Goal: Transaction & Acquisition: Purchase product/service

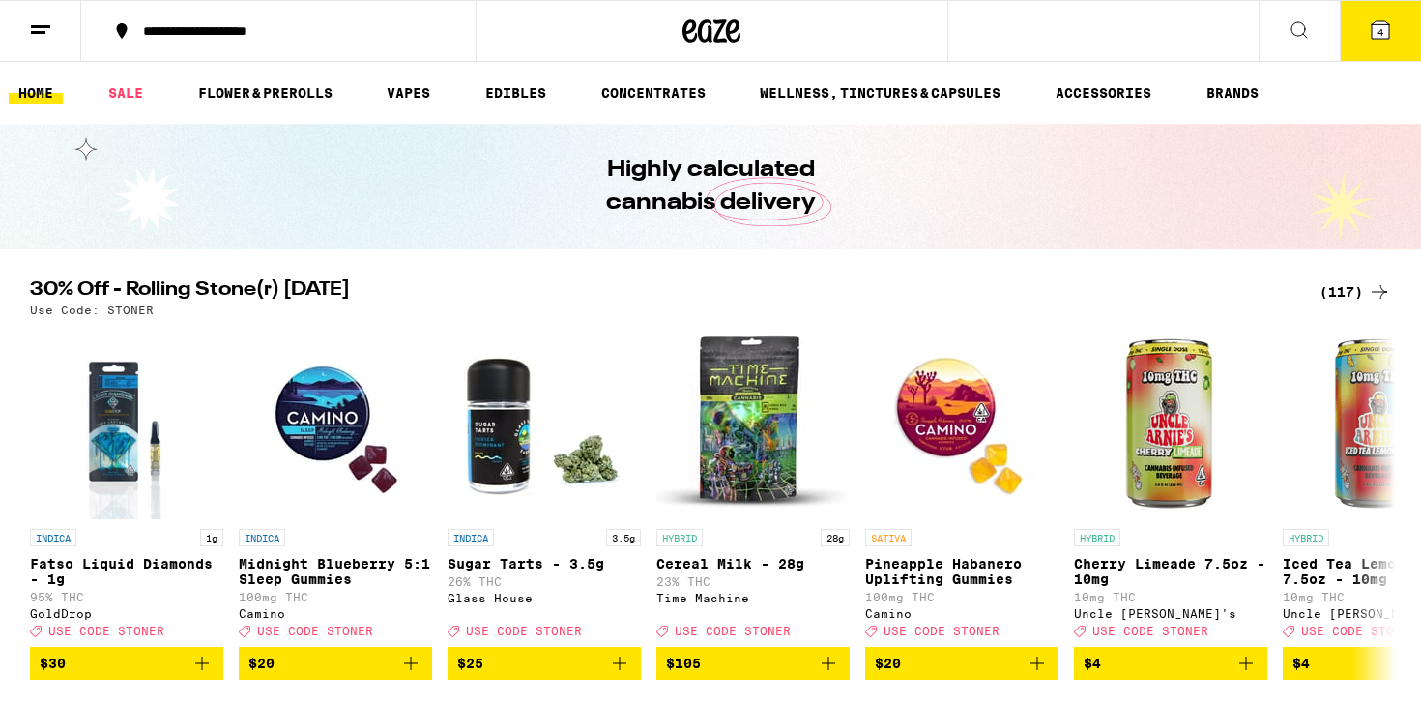
click at [1385, 41] on icon at bounding box center [1380, 29] width 23 height 23
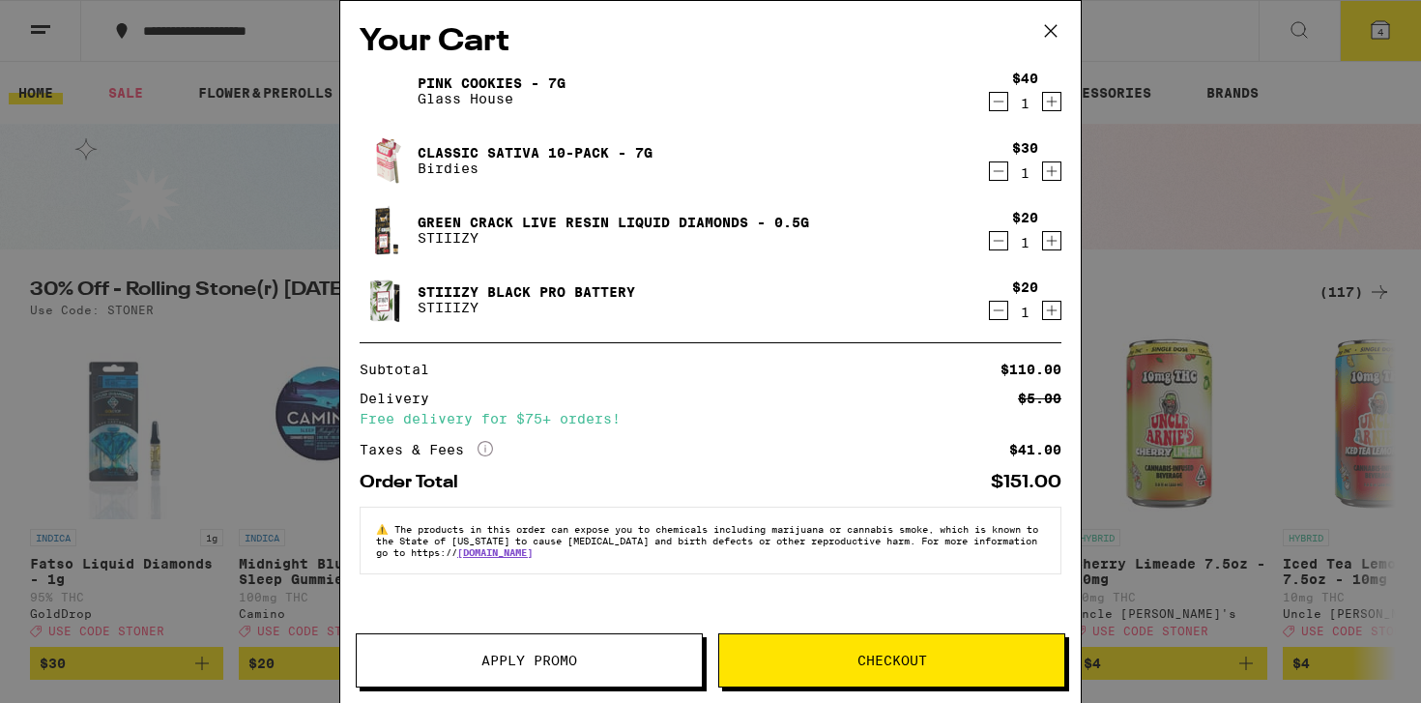
click at [846, 649] on button "Checkout" at bounding box center [891, 660] width 347 height 54
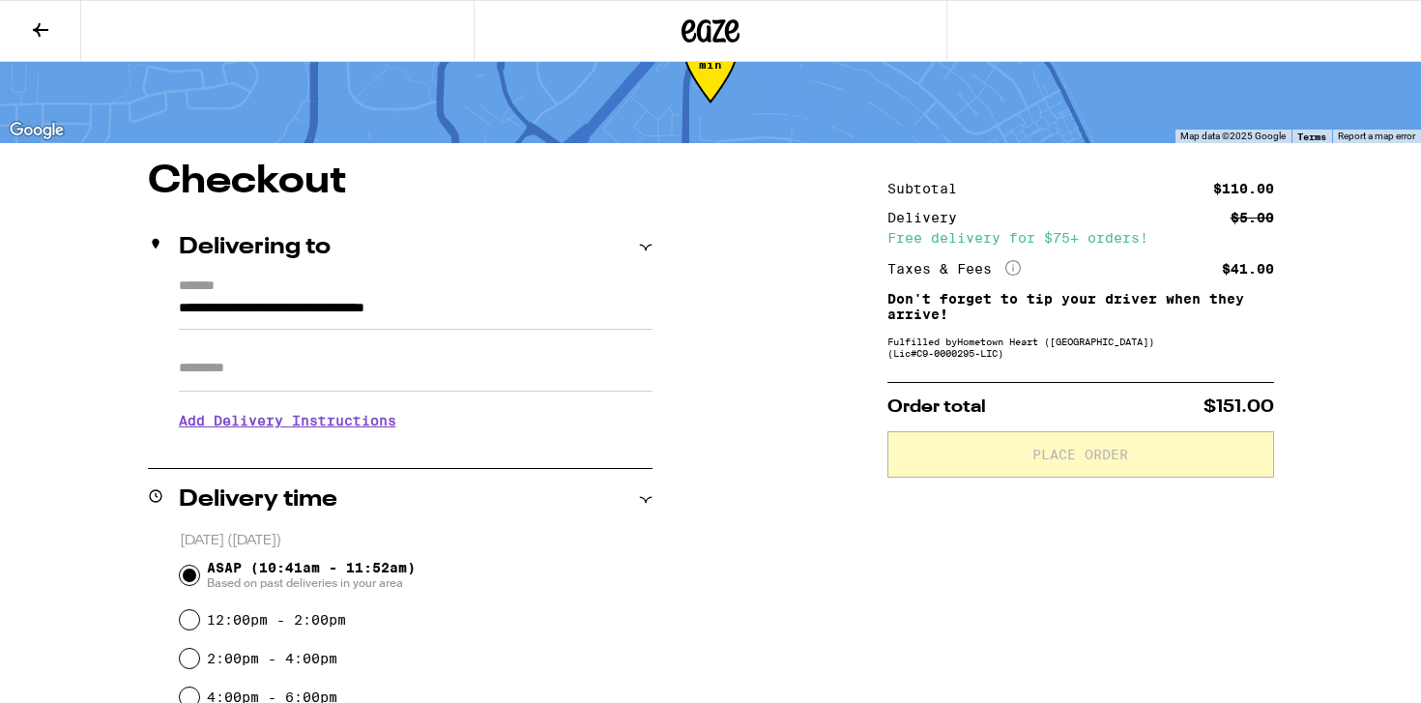
scroll to position [91, 0]
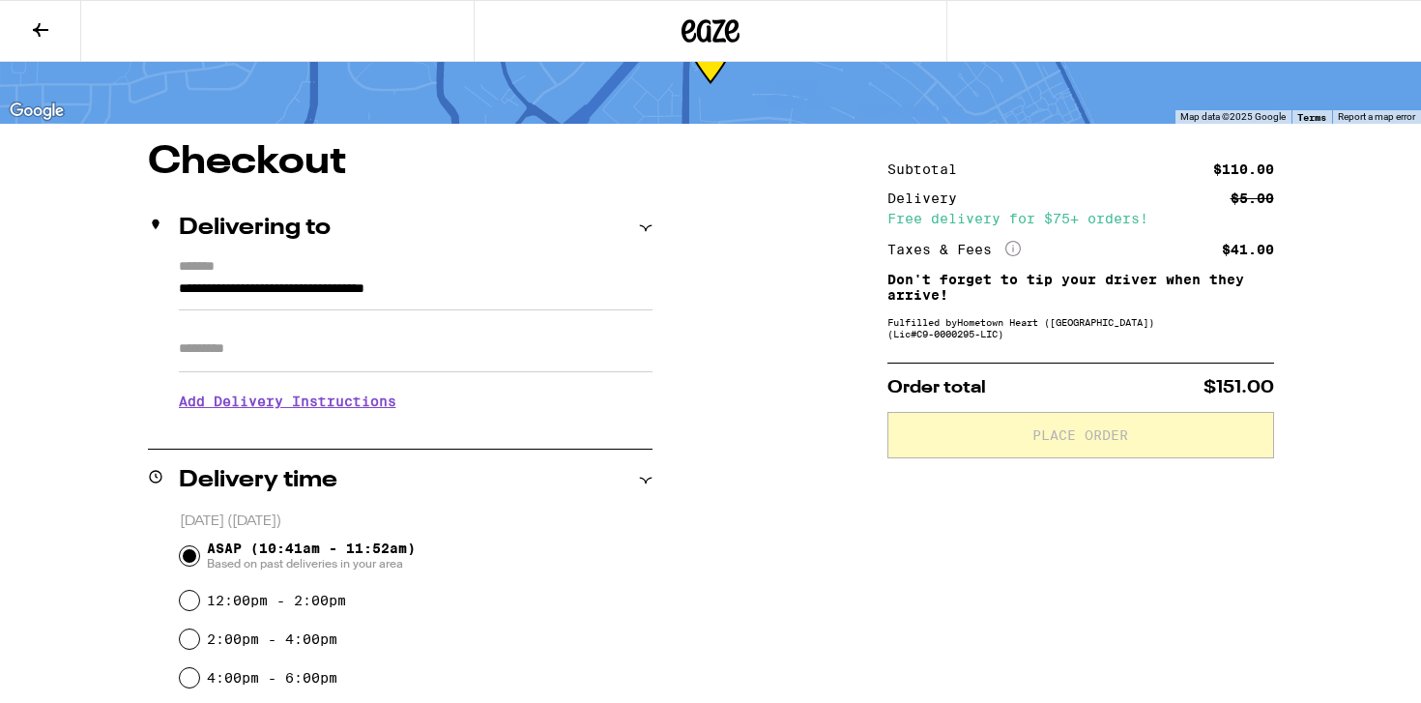
click at [506, 354] on input "Apt/Suite" at bounding box center [416, 349] width 474 height 46
type input "**"
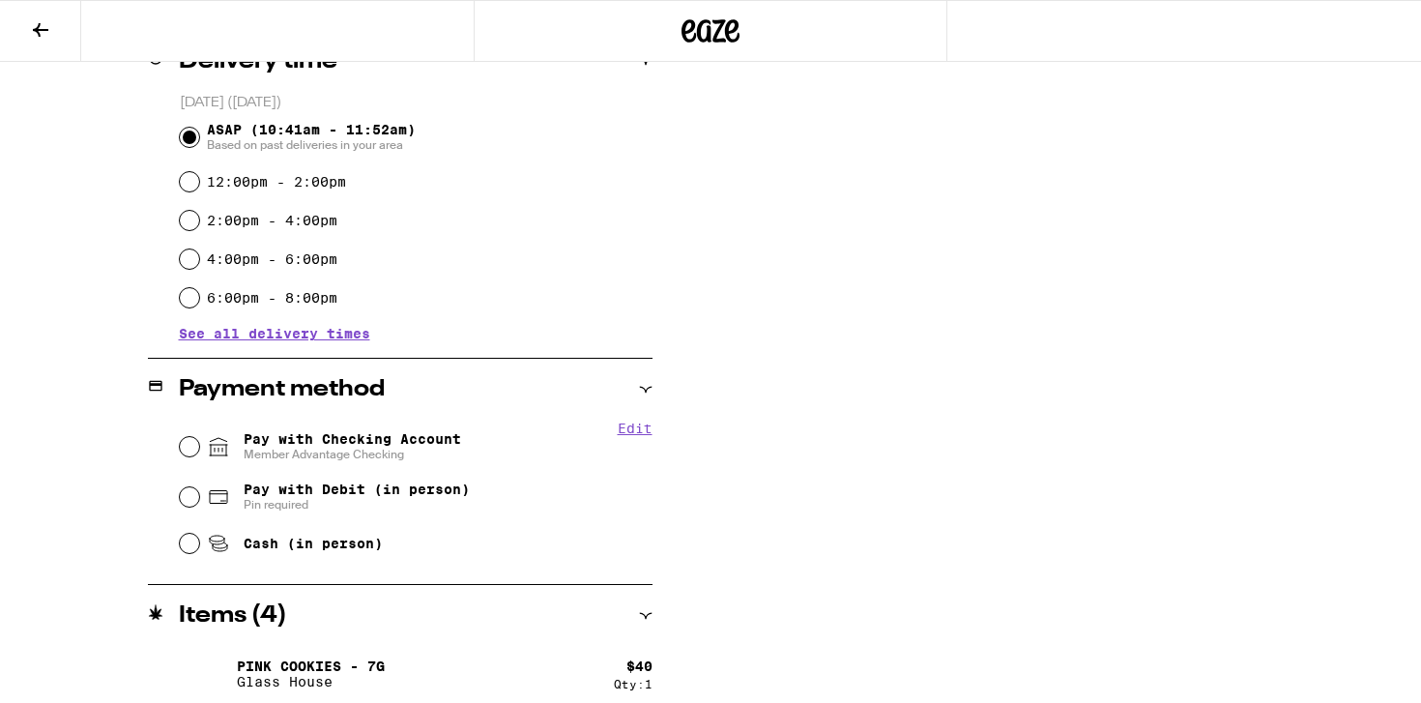
scroll to position [528, 0]
click at [184, 448] on input "Pay with Checking Account Member Advantage Checking" at bounding box center [189, 445] width 19 height 19
radio input "true"
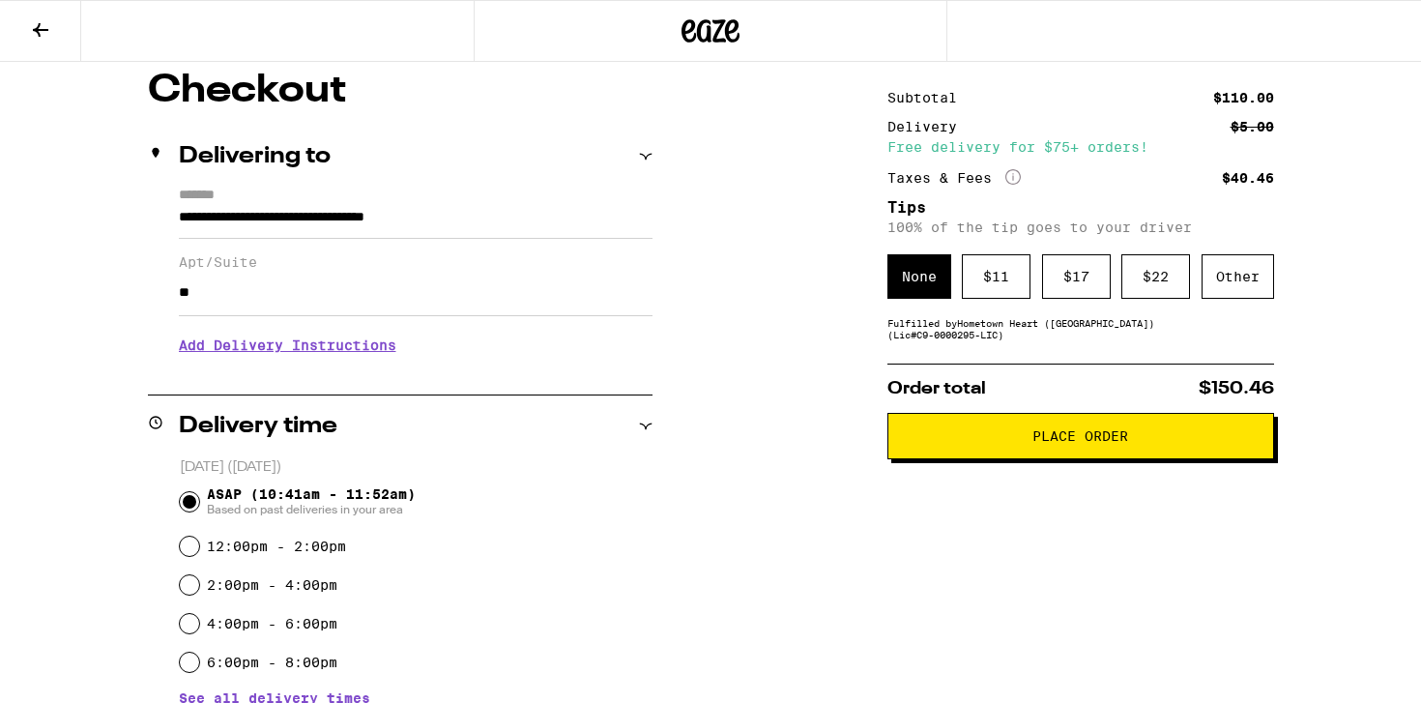
scroll to position [0, 0]
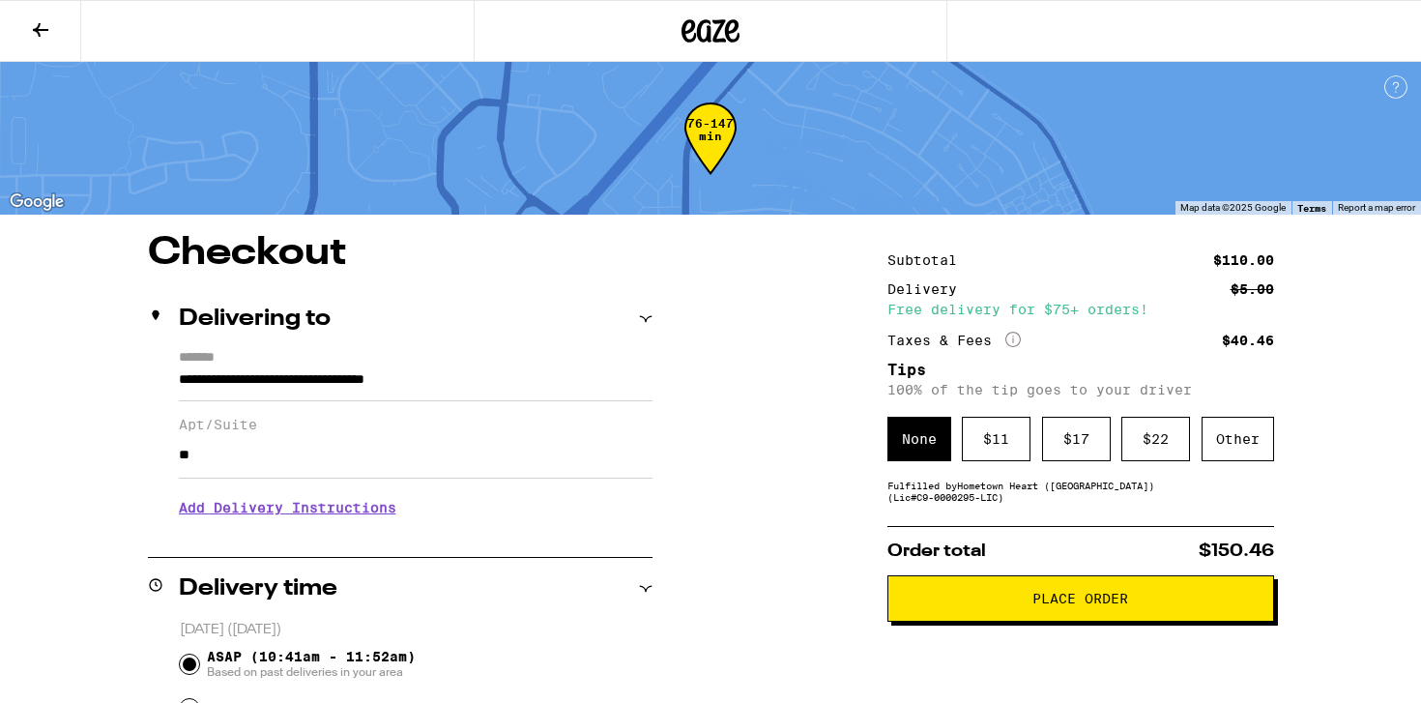
click at [43, 24] on icon at bounding box center [40, 29] width 23 height 23
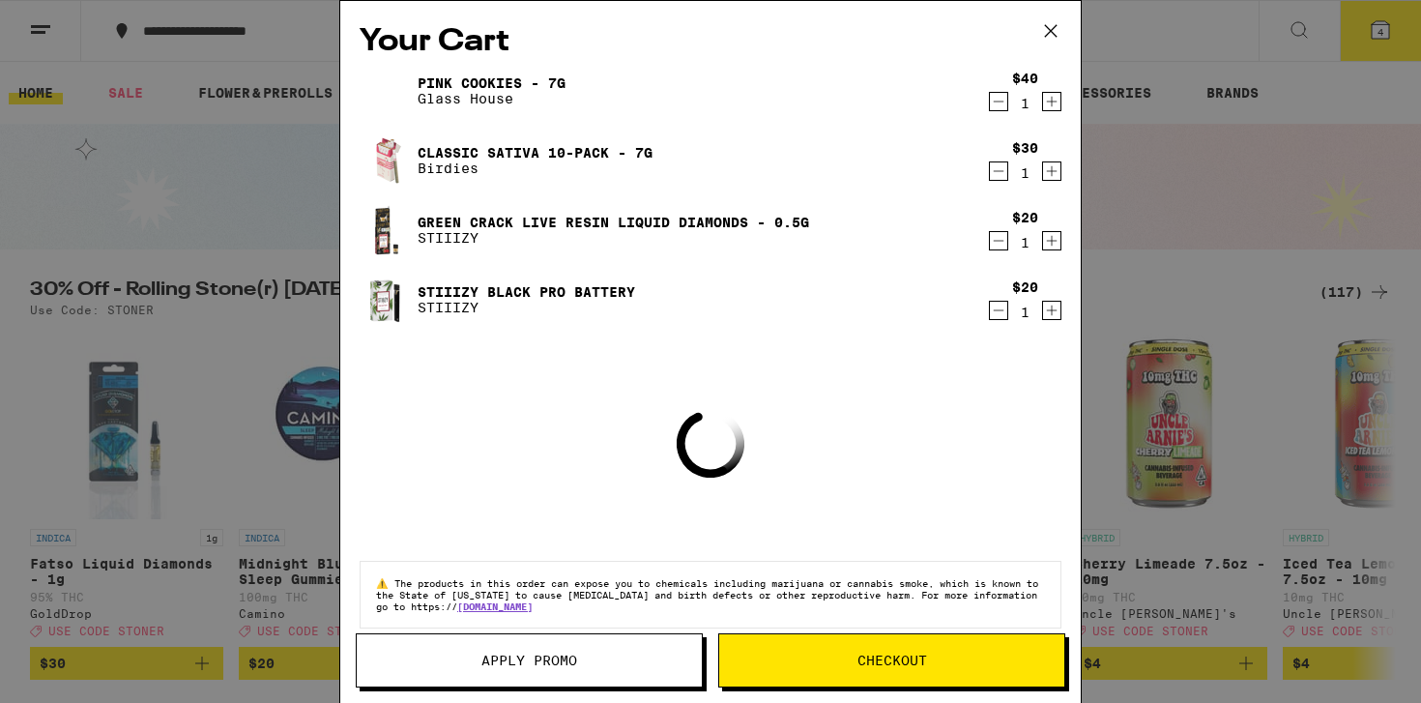
click at [533, 653] on span "Apply Promo" at bounding box center [529, 660] width 96 height 14
click at [532, 653] on span "Apply Promo" at bounding box center [529, 660] width 96 height 14
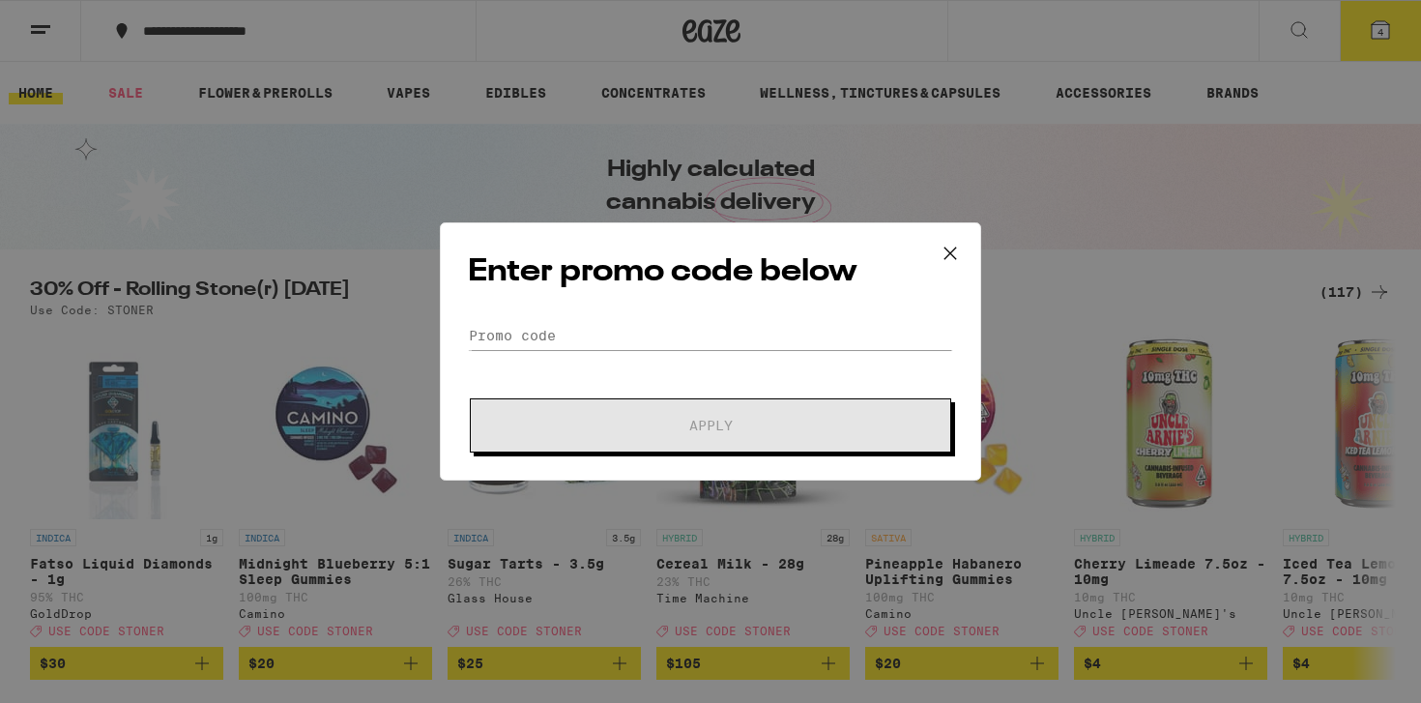
click at [582, 315] on div "Enter promo code below Promo Code Apply" at bounding box center [710, 351] width 541 height 258
click at [581, 325] on input "Promo Code" at bounding box center [710, 335] width 485 height 29
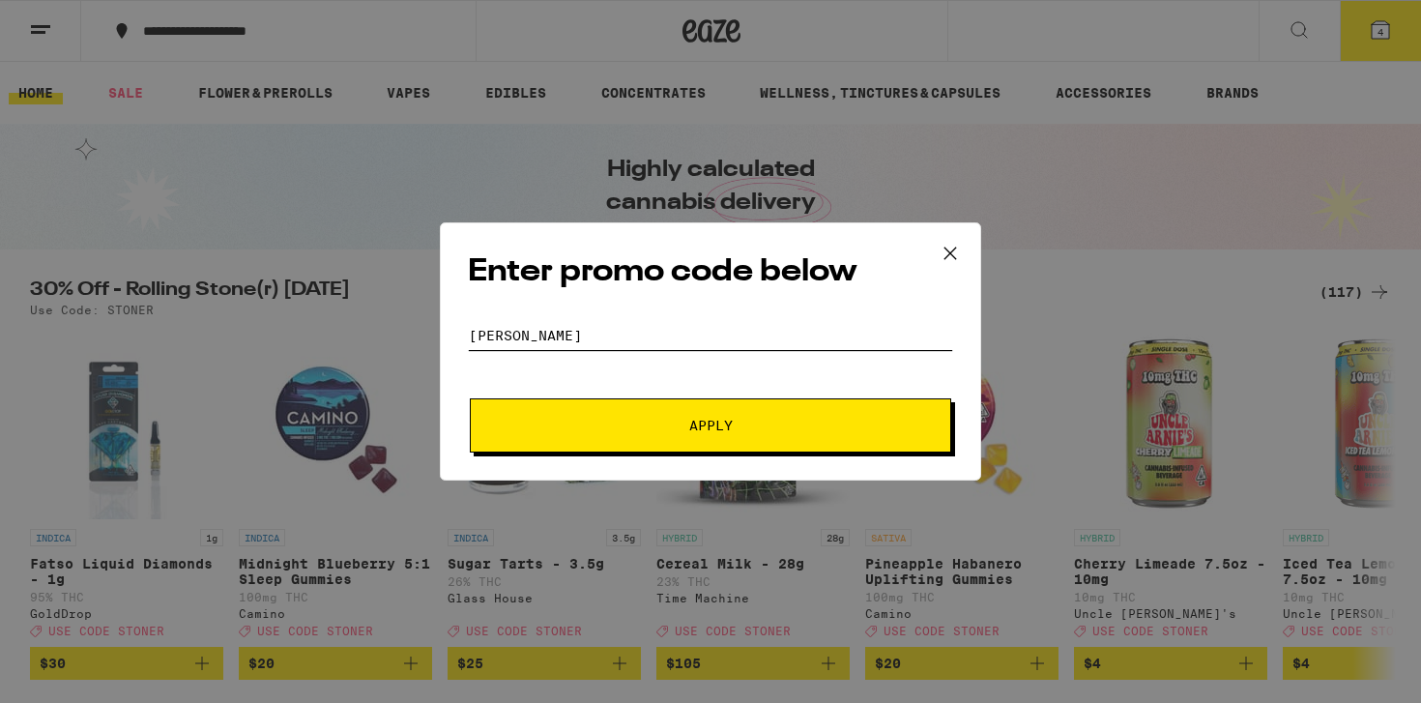
type input "[PERSON_NAME]"
click at [641, 438] on button "Apply" at bounding box center [710, 425] width 481 height 54
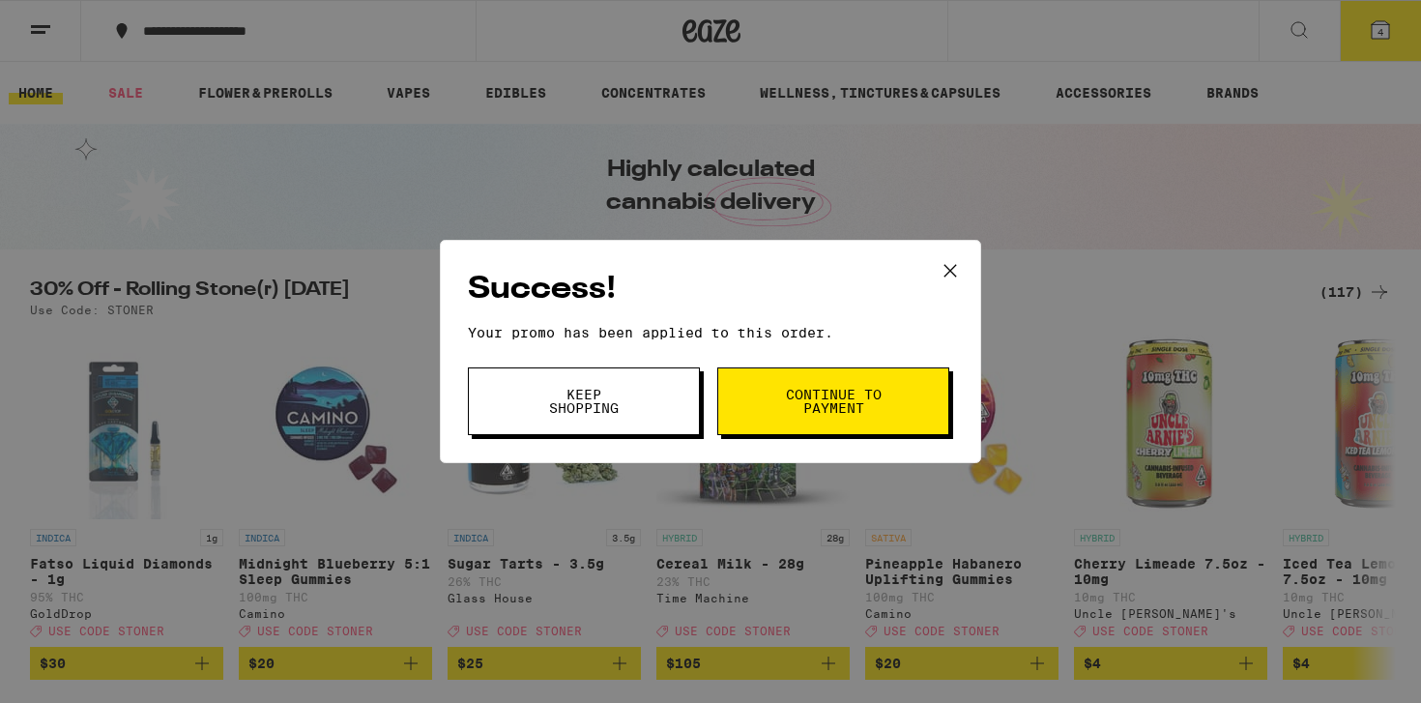
click at [837, 412] on span "Continue to payment" at bounding box center [833, 401] width 99 height 27
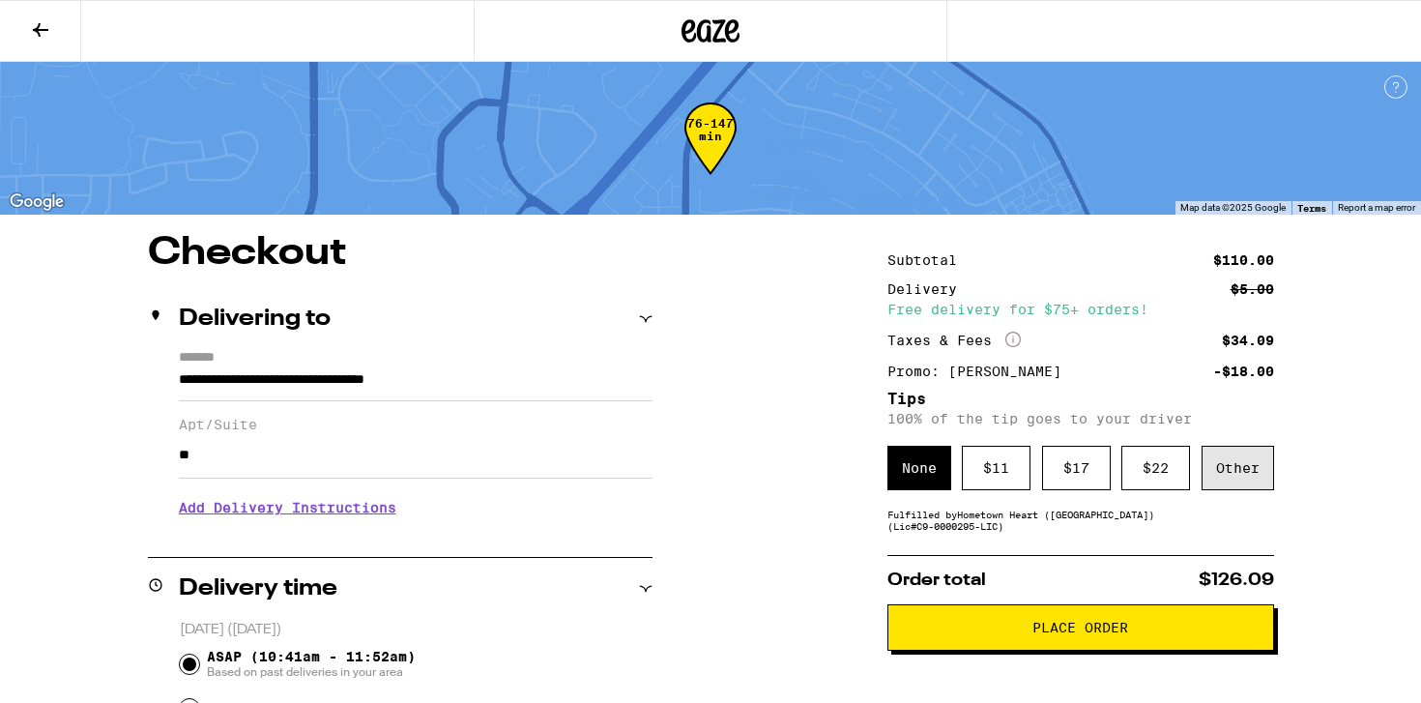
click at [1219, 469] on div "Other" at bounding box center [1237, 468] width 72 height 44
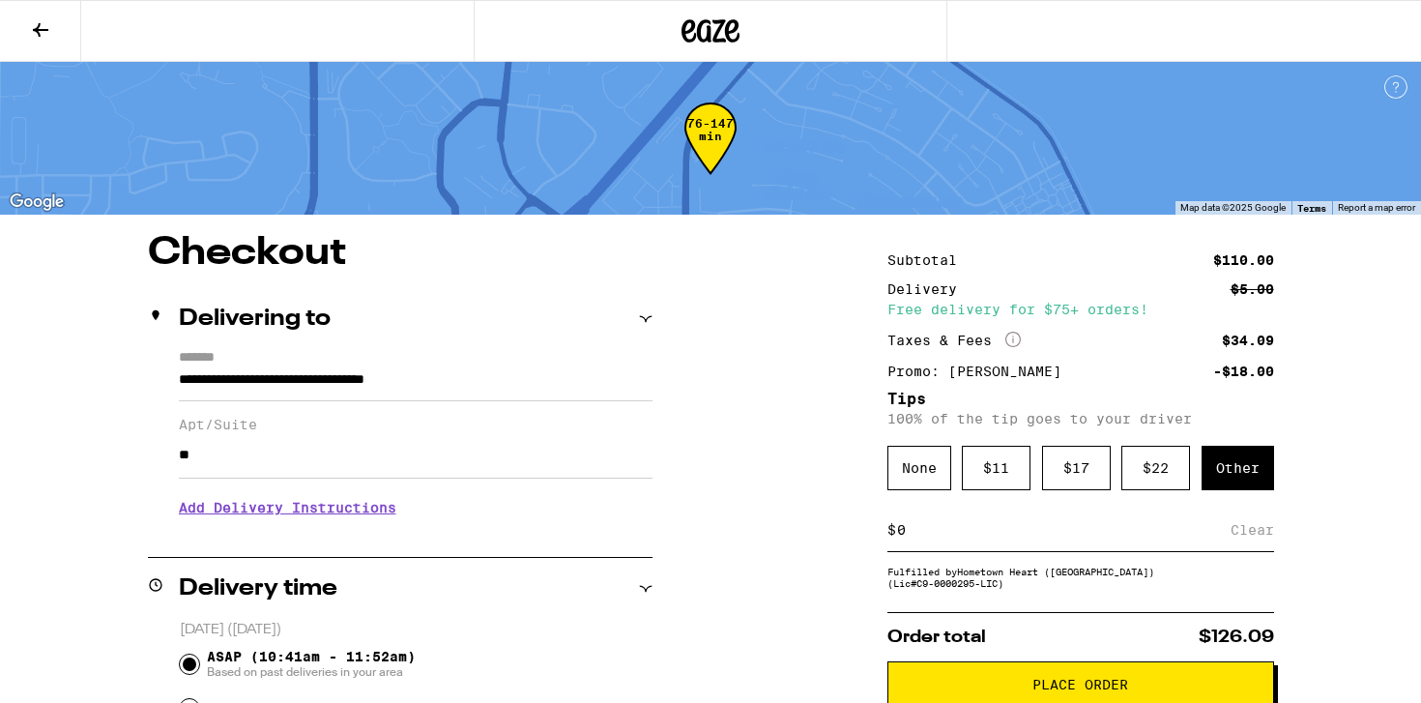
click at [1054, 538] on input at bounding box center [1063, 529] width 334 height 17
type input "8"
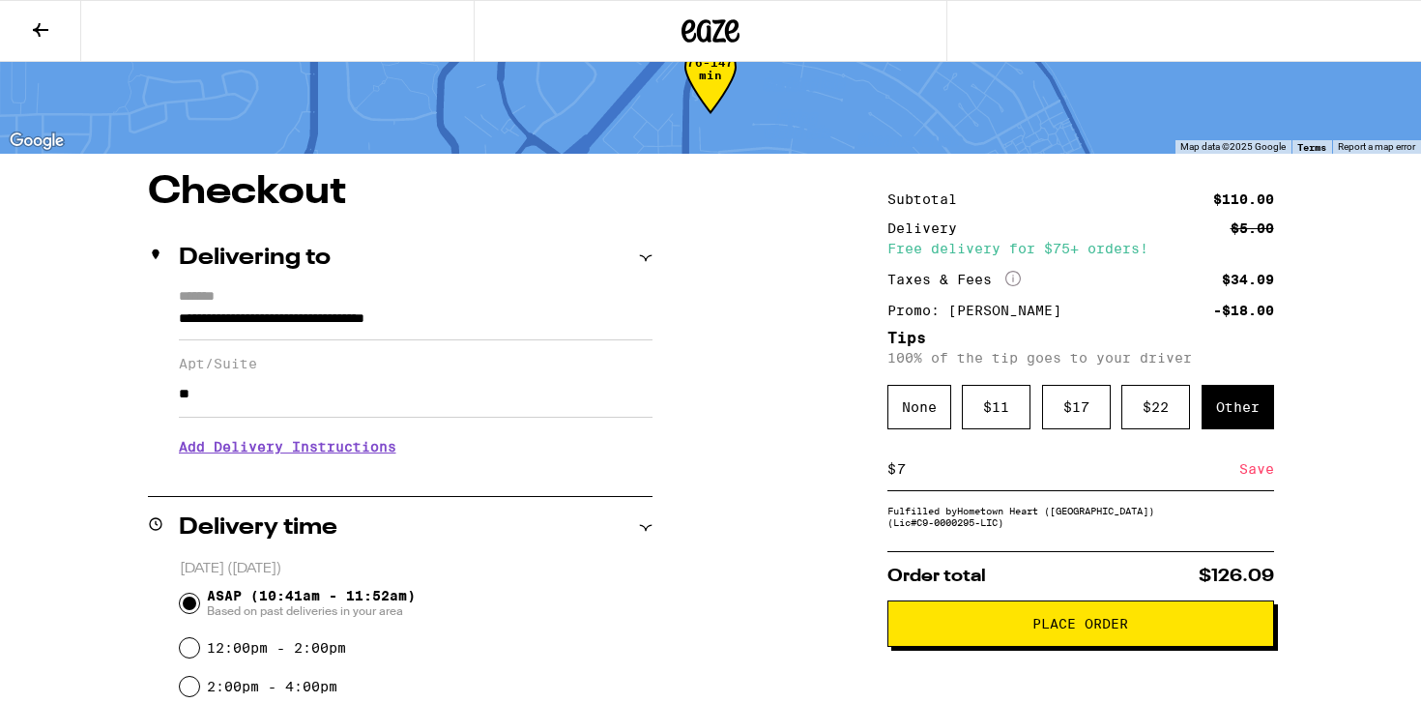
scroll to position [64, 0]
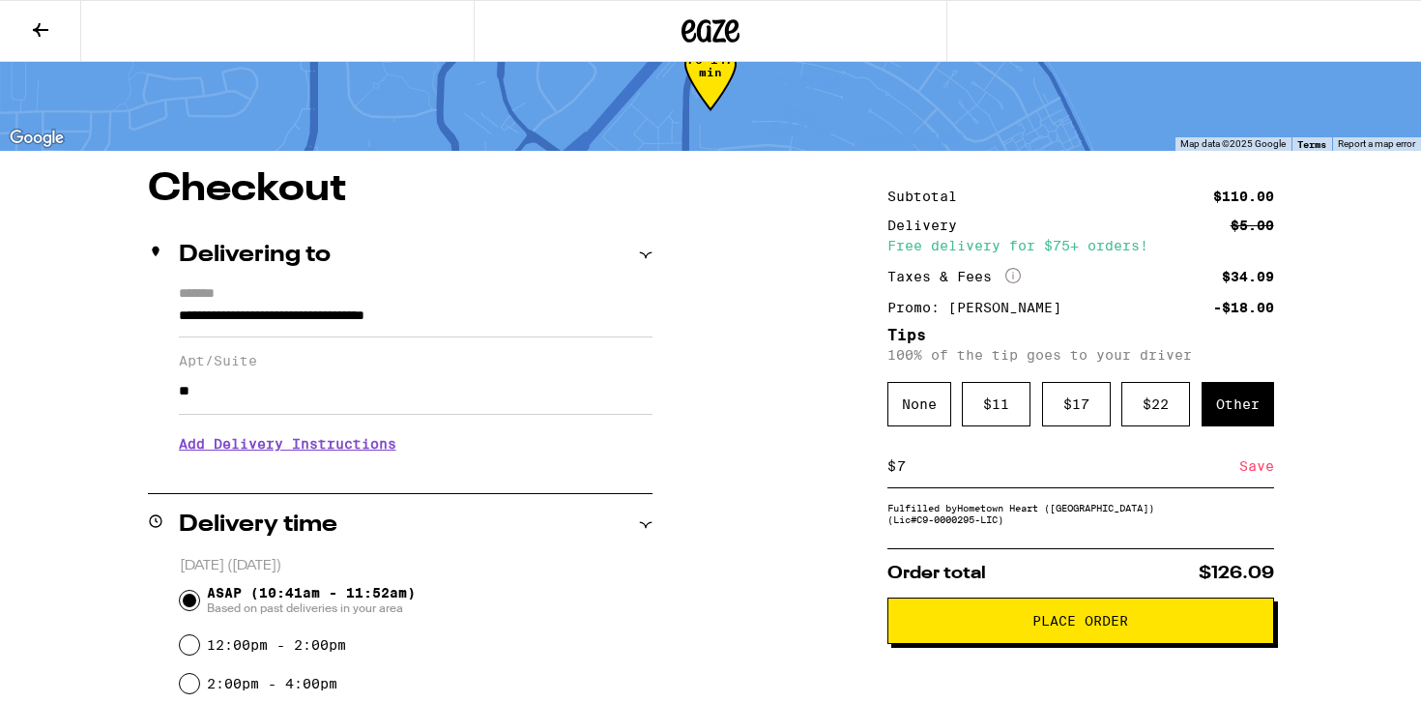
type input "7"
click at [1144, 627] on span "Place Order" at bounding box center [1081, 621] width 354 height 14
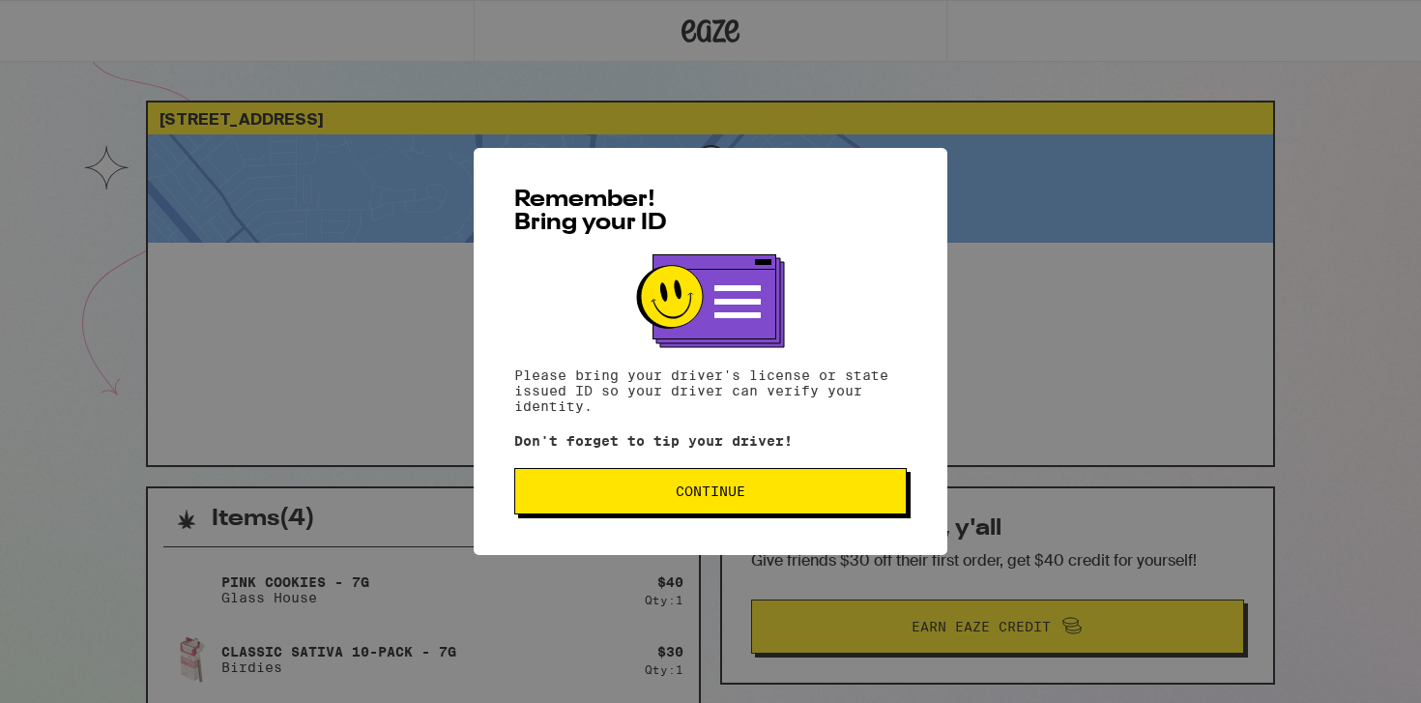
click at [760, 498] on span "Continue" at bounding box center [711, 491] width 360 height 14
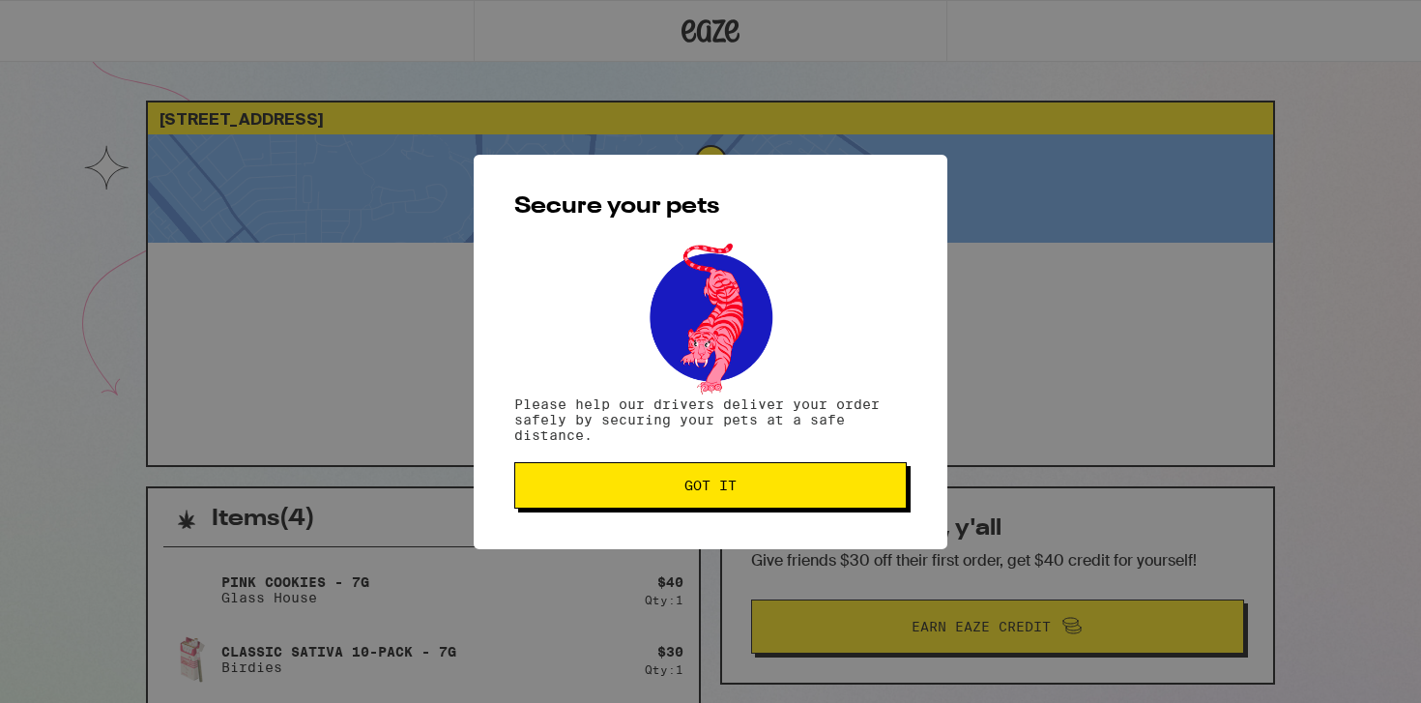
click at [740, 482] on span "Got it" at bounding box center [711, 485] width 360 height 14
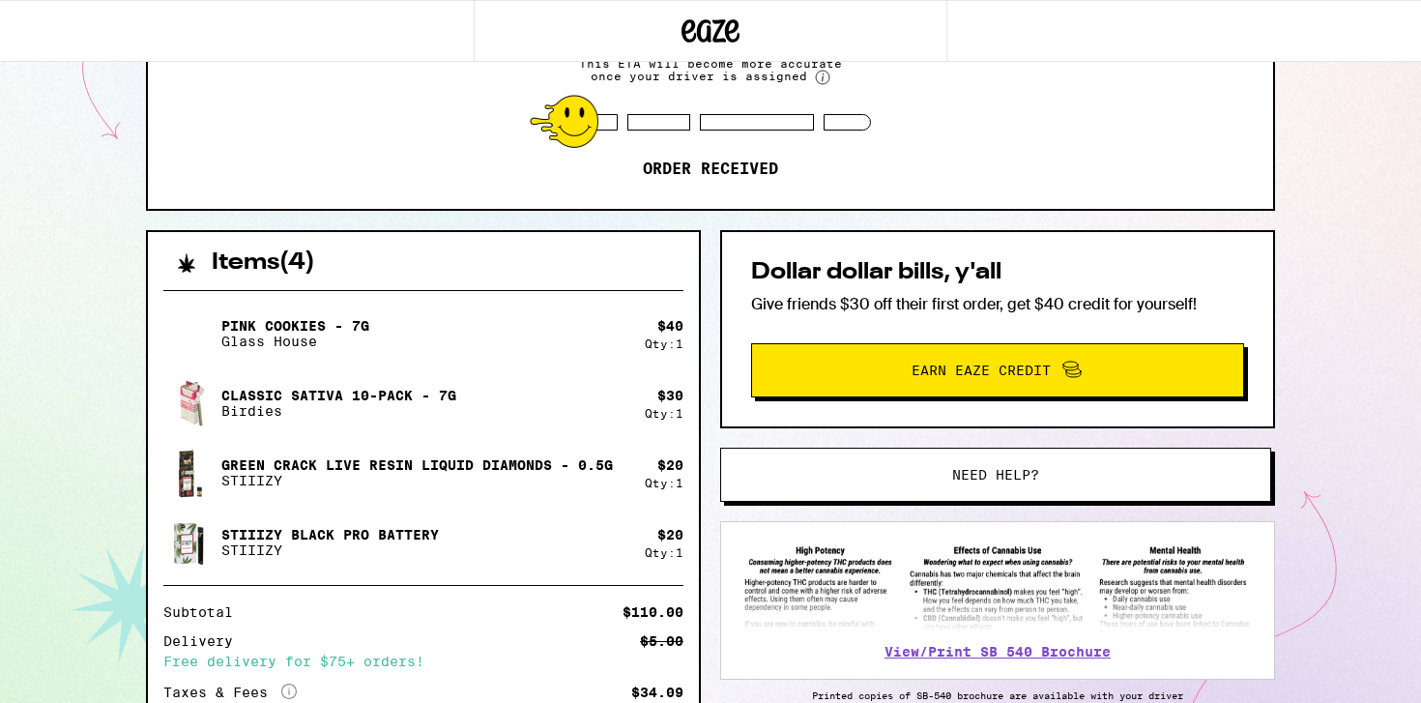
scroll to position [337, 0]
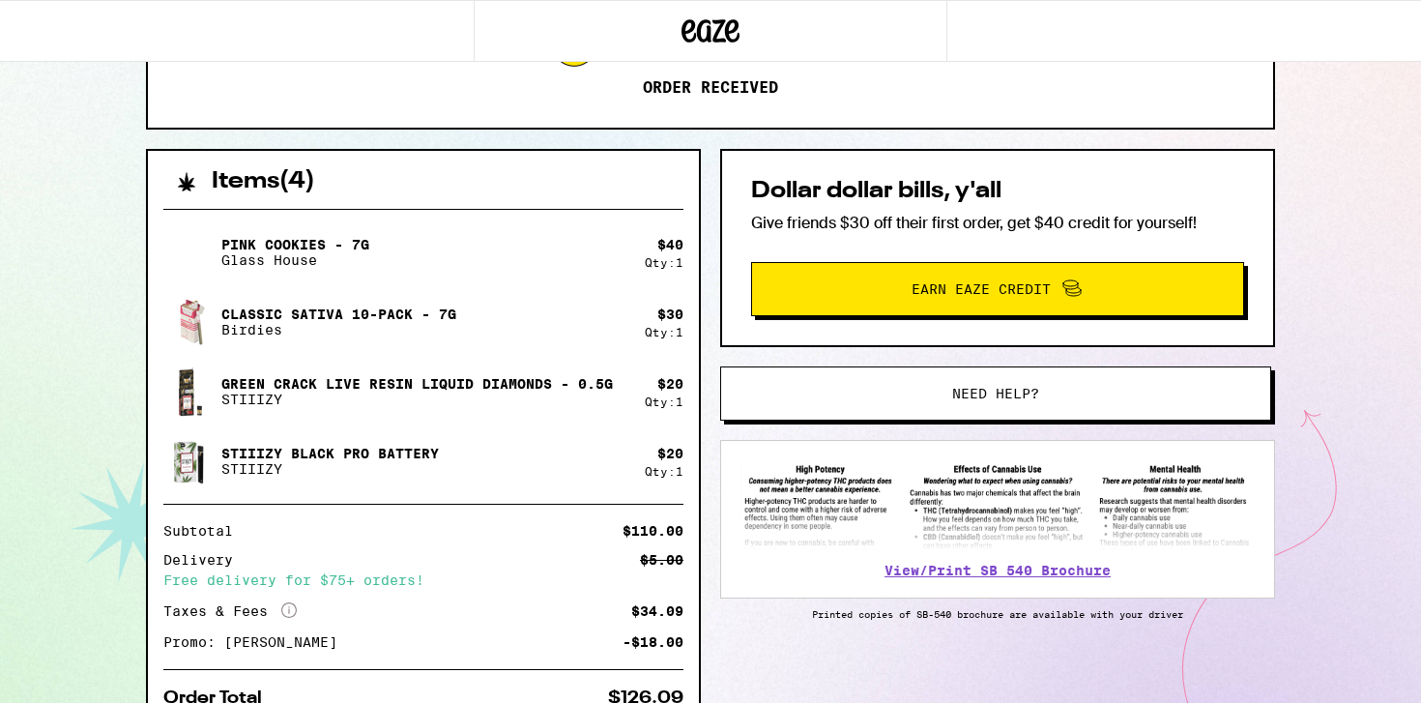
click at [1371, 477] on div "[STREET_ADDRESS] 10:43am - 11:54am This ETA will become more accurate once your…" at bounding box center [710, 232] width 1421 height 1139
click at [1360, 381] on div "[STREET_ADDRESS] 10:43am - 11:54am This ETA will become more accurate once your…" at bounding box center [710, 232] width 1421 height 1139
